Goal: Task Accomplishment & Management: Use online tool/utility

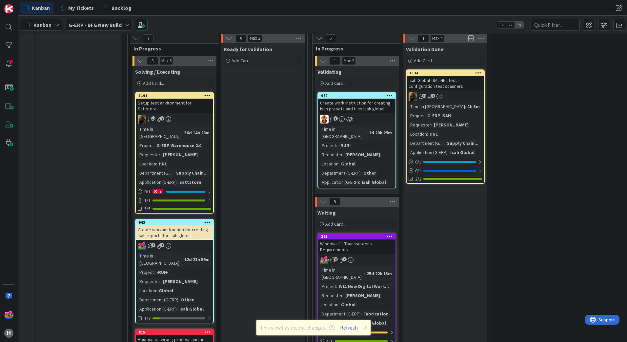
click at [165, 220] on div "963" at bounding box center [174, 223] width 77 height 6
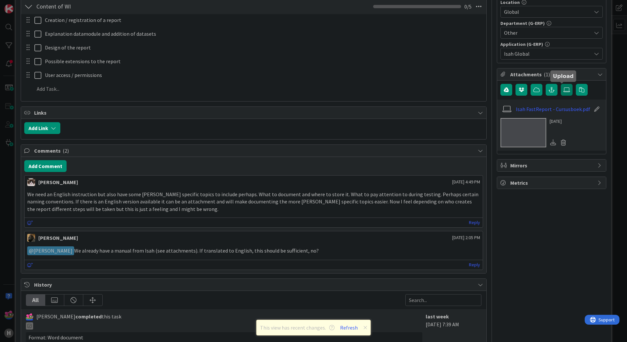
click at [561, 93] on label at bounding box center [567, 90] width 12 height 12
click at [561, 84] on input "file" at bounding box center [561, 84] width 0 height 0
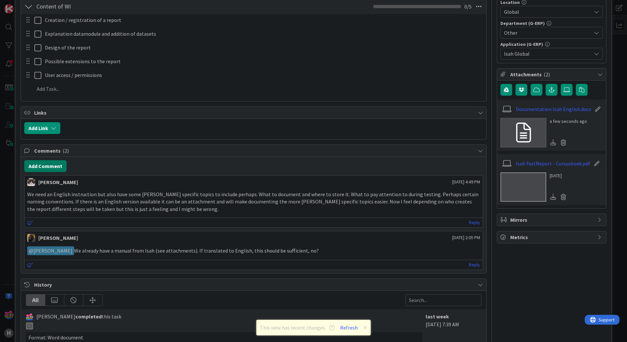
click at [51, 168] on button "Add Comment" at bounding box center [45, 166] width 42 height 12
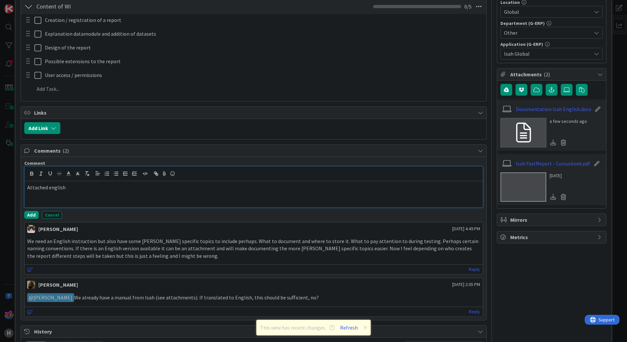
scroll to position [197, 0]
click at [27, 215] on button "Add" at bounding box center [31, 215] width 14 height 8
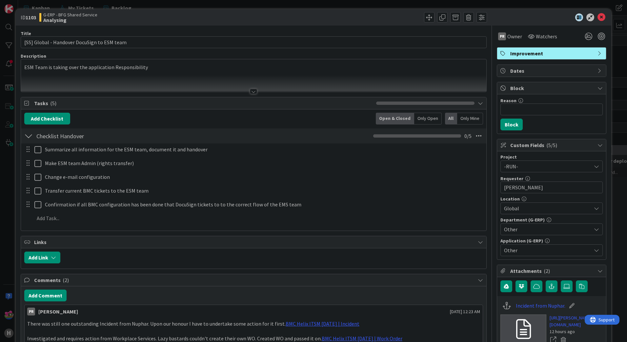
click at [254, 92] on div at bounding box center [253, 91] width 7 height 5
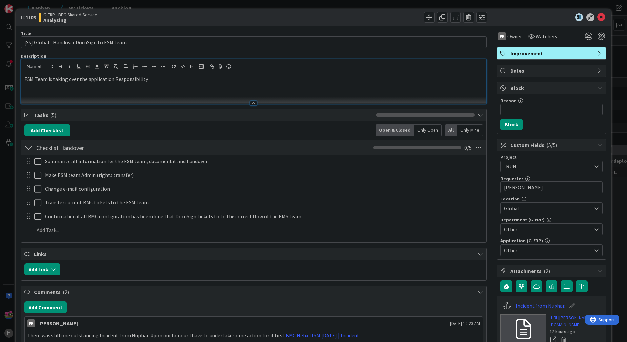
click at [164, 84] on div "ESM Team is taking over the application Responsibility" at bounding box center [253, 89] width 465 height 30
click at [598, 17] on icon at bounding box center [602, 17] width 8 height 8
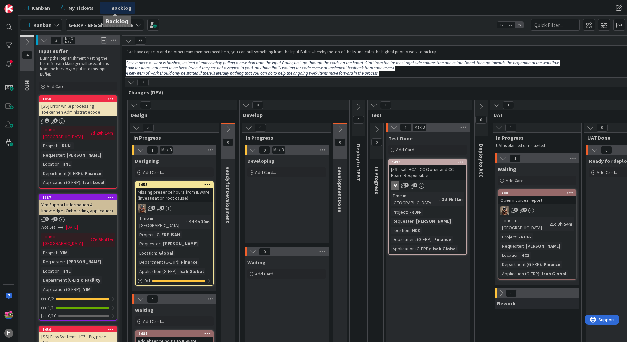
click at [119, 7] on span "Backlog" at bounding box center [122, 8] width 20 height 8
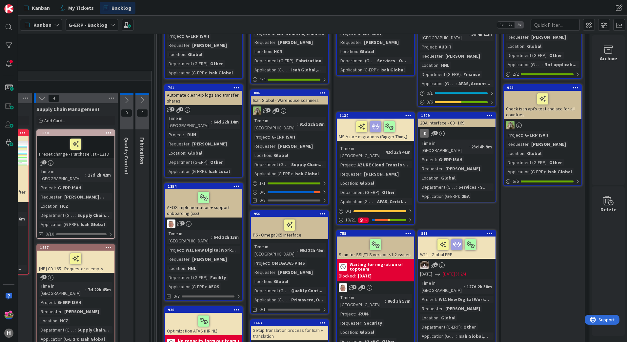
scroll to position [0, 447]
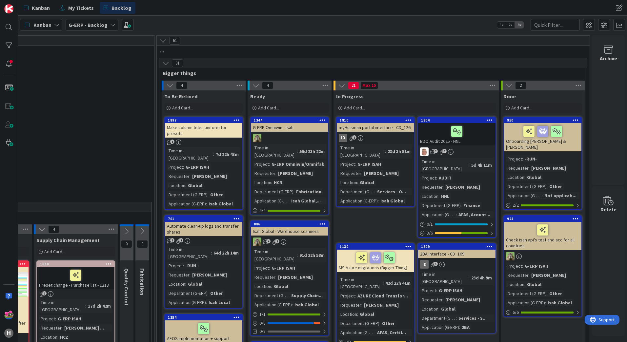
click at [168, 83] on icon at bounding box center [169, 85] width 7 height 7
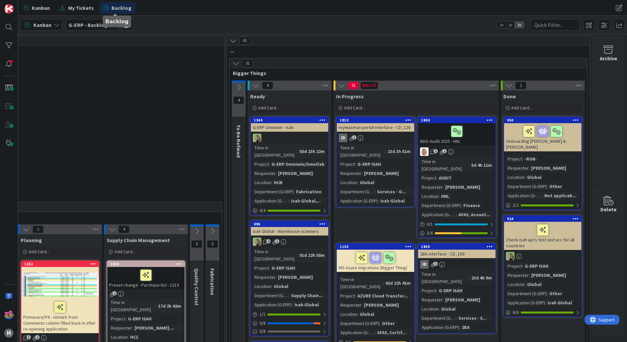
scroll to position [0, 377]
click at [232, 65] on icon at bounding box center [235, 63] width 7 height 7
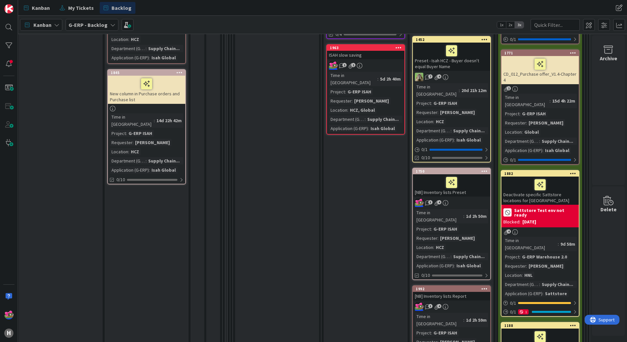
scroll to position [558, 377]
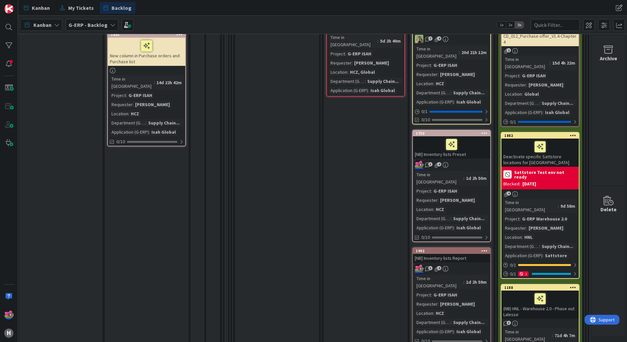
click at [466, 133] on link "1750 [NB] Inventory lists Preset 3 4 Time in Column : 1d 2h 50m Project : G-ERP…" at bounding box center [451, 186] width 79 height 113
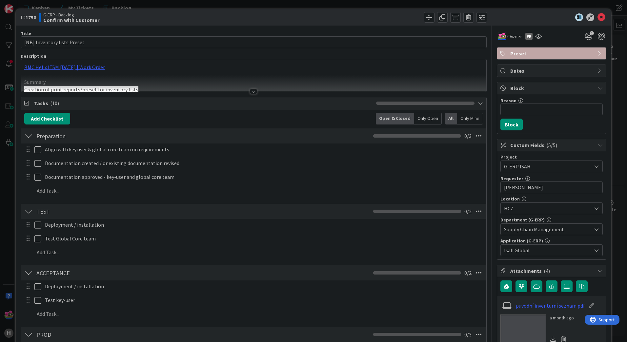
click at [254, 90] on div at bounding box center [253, 91] width 7 height 5
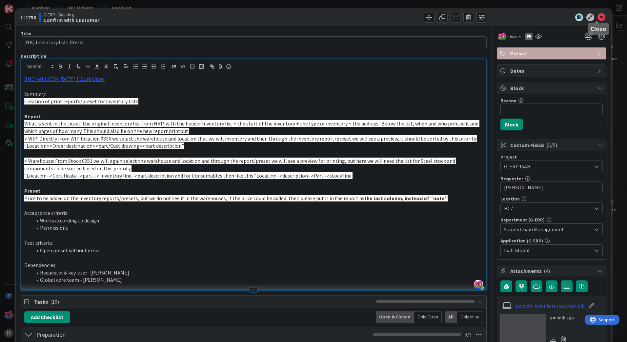
click at [598, 19] on icon at bounding box center [602, 17] width 8 height 8
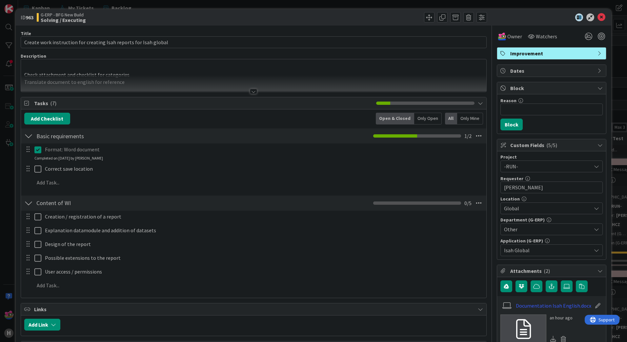
click at [249, 87] on div at bounding box center [253, 83] width 465 height 17
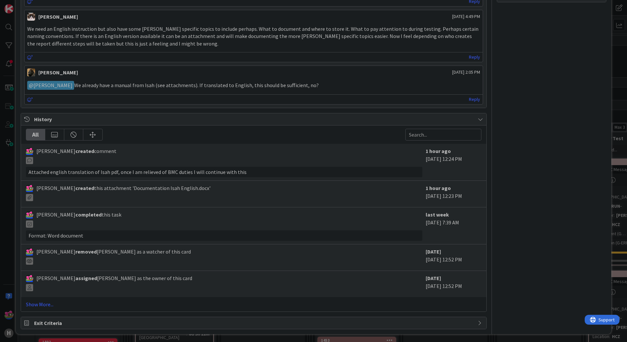
scroll to position [440, 0]
click at [52, 303] on link "Show More..." at bounding box center [254, 303] width 456 height 8
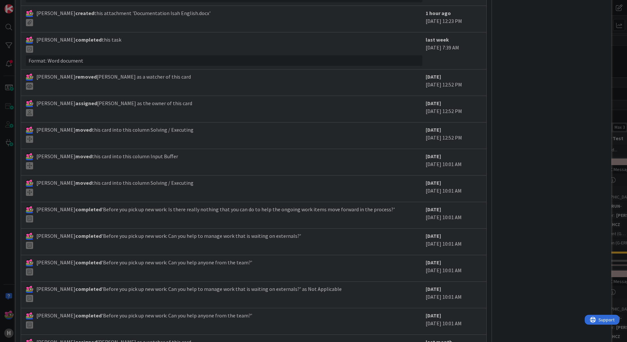
scroll to position [0, 0]
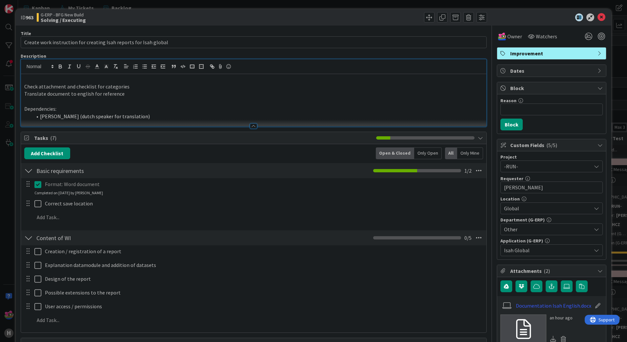
click at [138, 97] on p "Translate document to english for reference" at bounding box center [253, 94] width 459 height 8
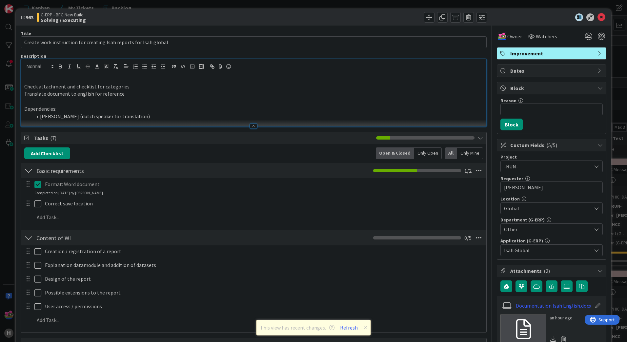
click at [140, 116] on li "[PERSON_NAME] (dutch speaker for translation)" at bounding box center [257, 117] width 451 height 8
click at [354, 329] on button "Refresh" at bounding box center [349, 328] width 22 height 9
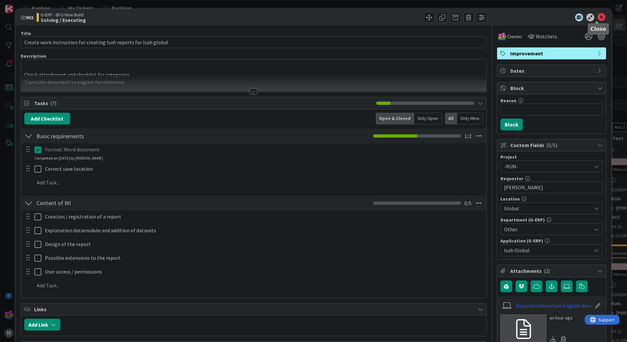
click at [598, 15] on icon at bounding box center [602, 17] width 8 height 8
